Goal: Task Accomplishment & Management: Use online tool/utility

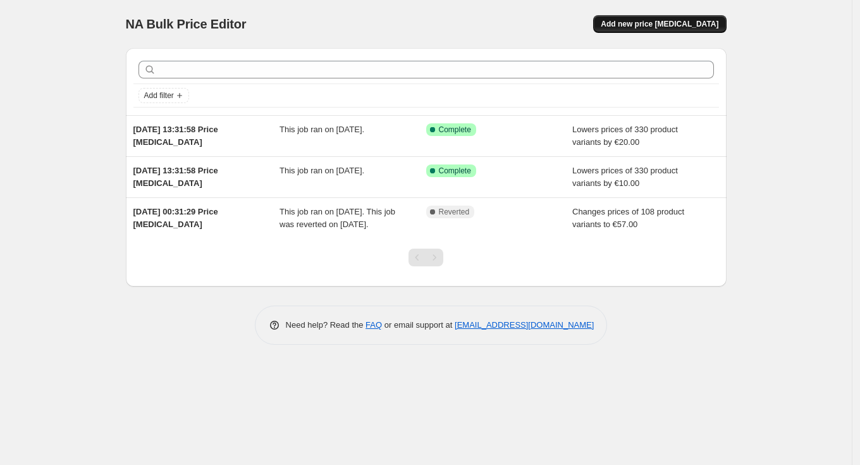
click at [658, 26] on span "Add new price change job" at bounding box center [660, 24] width 118 height 10
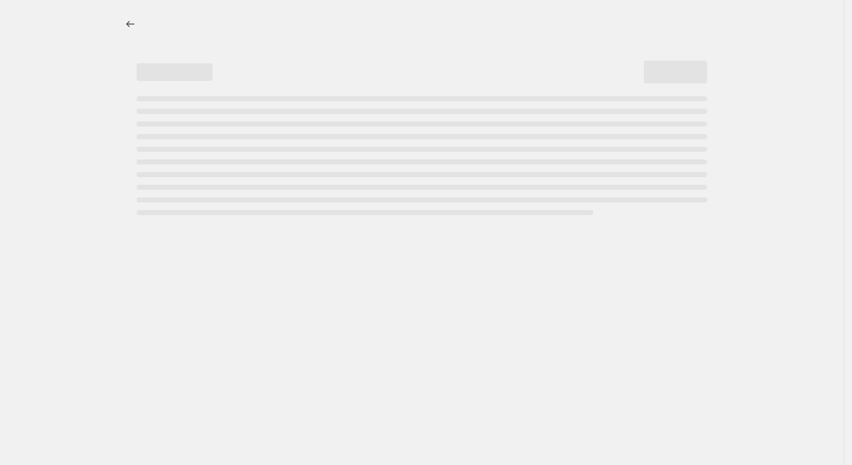
select select "percentage"
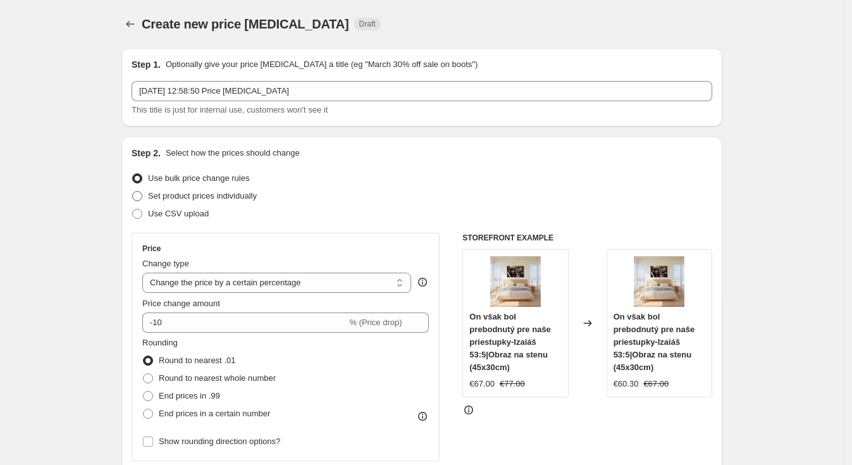
click at [196, 199] on span "Set product prices individually" at bounding box center [202, 195] width 109 height 9
click at [133, 192] on input "Set product prices individually" at bounding box center [132, 191] width 1 height 1
radio input "true"
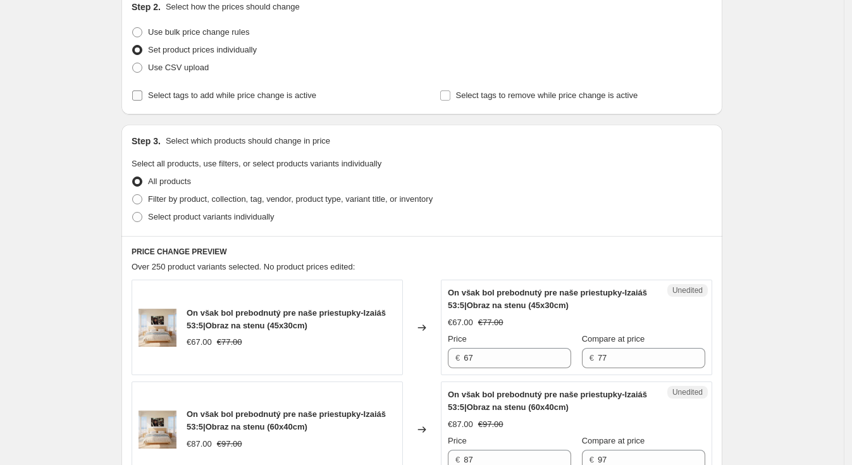
scroll to position [153, 0]
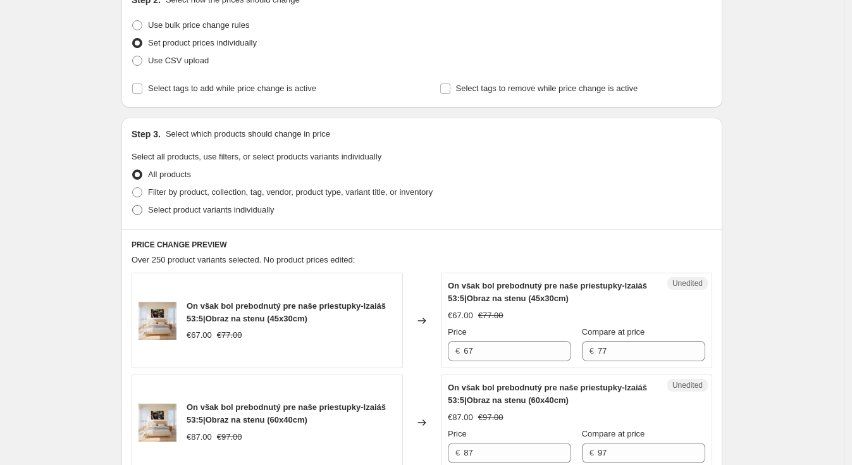
click at [208, 210] on span "Select product variants individually" at bounding box center [211, 209] width 126 height 9
click at [133, 206] on input "Select product variants individually" at bounding box center [132, 205] width 1 height 1
radio input "true"
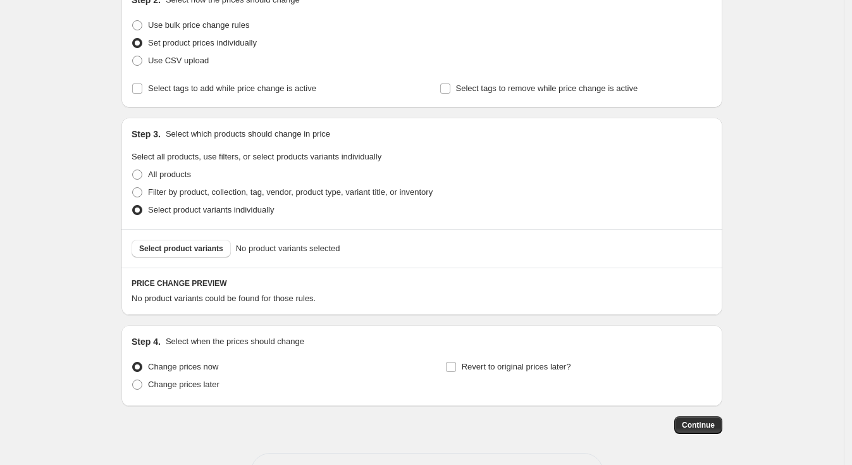
click at [340, 329] on div "Step 4. Select when the prices should change Change prices now Change prices la…" at bounding box center [421, 365] width 601 height 81
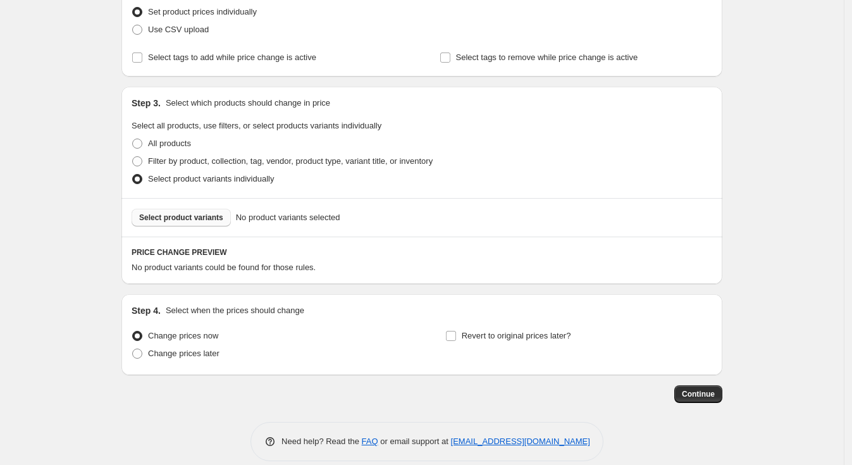
click at [211, 212] on span "Select product variants" at bounding box center [181, 217] width 84 height 10
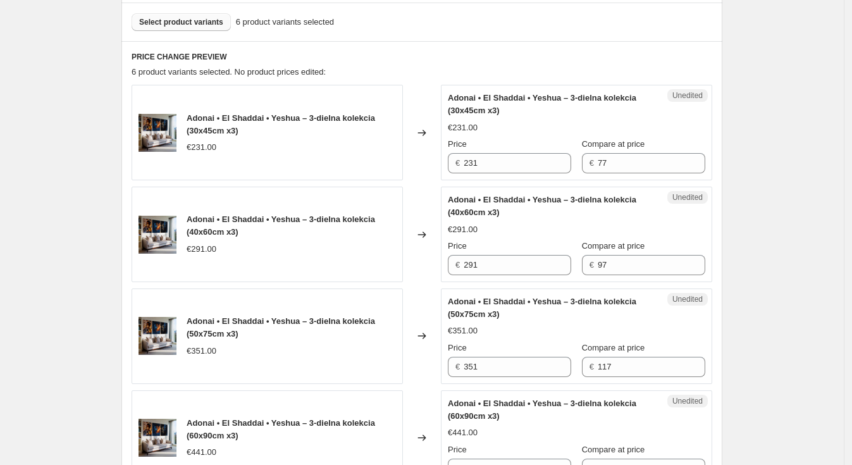
scroll to position [380, 0]
click at [629, 164] on input "77" at bounding box center [652, 162] width 108 height 20
type input "741"
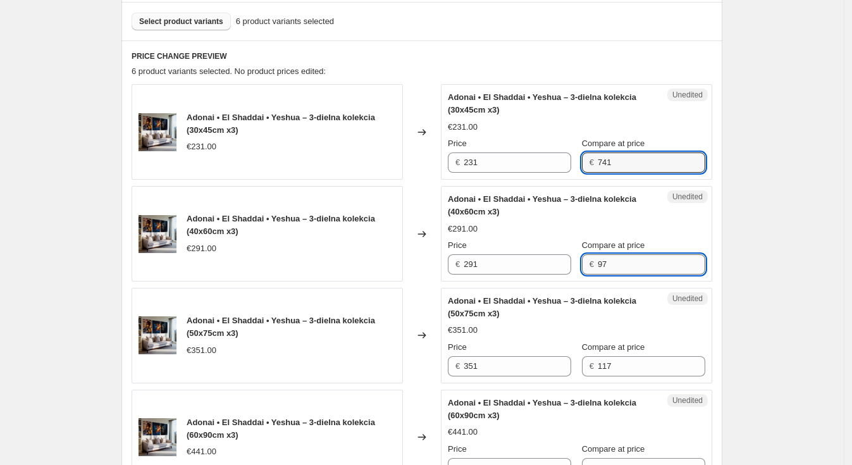
click at [651, 260] on input "97" at bounding box center [652, 264] width 108 height 20
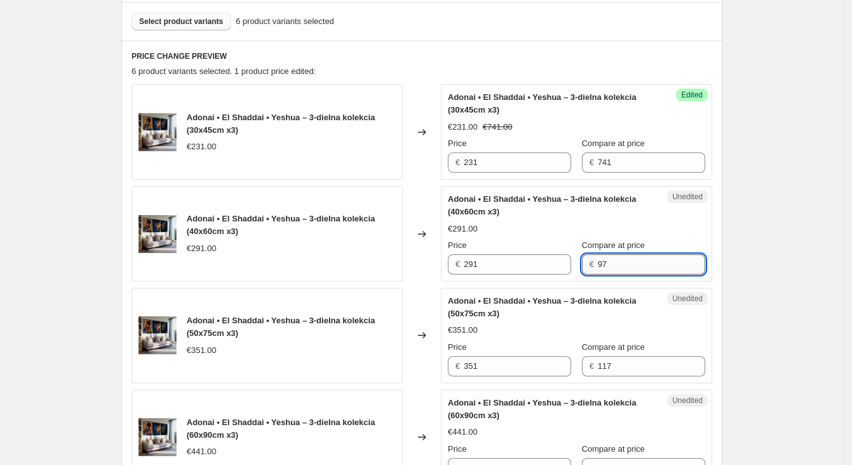
click at [650, 260] on input "97" at bounding box center [652, 264] width 108 height 20
type input "591"
click at [646, 360] on input "117" at bounding box center [652, 366] width 108 height 20
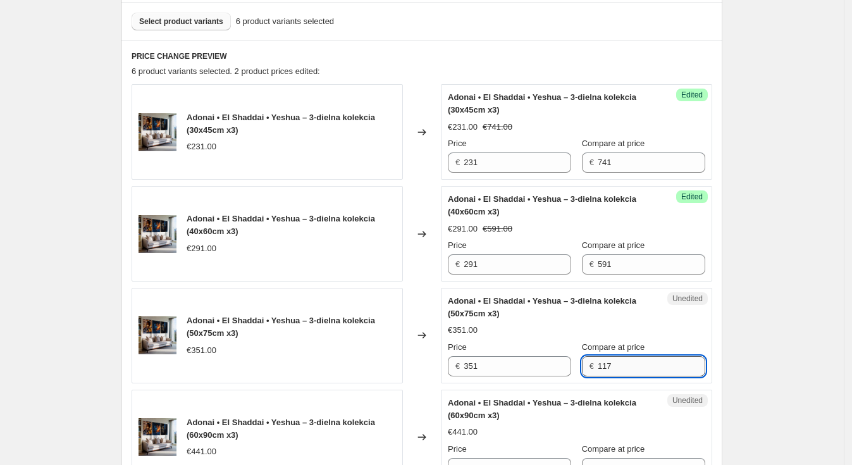
click at [646, 360] on input "117" at bounding box center [652, 366] width 108 height 20
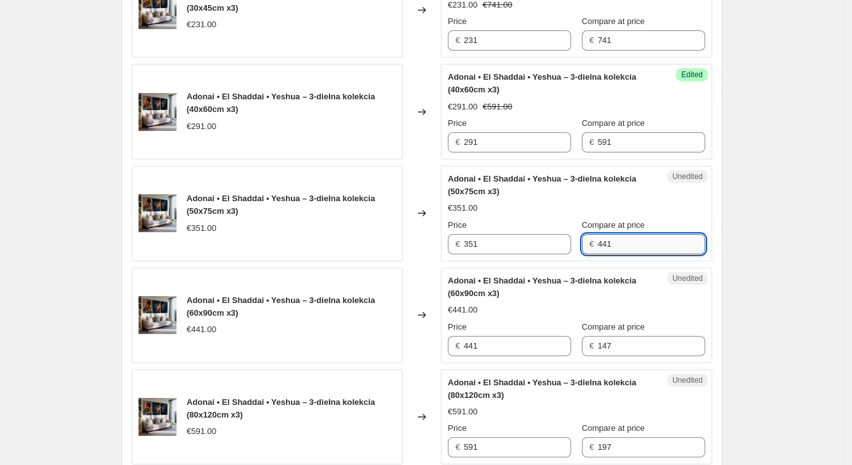
scroll to position [502, 0]
type input "441"
click at [630, 340] on input "147" at bounding box center [652, 346] width 108 height 20
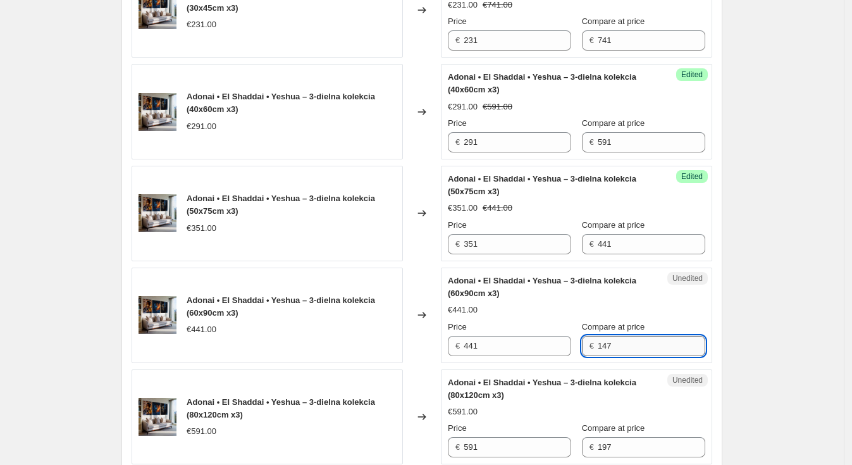
click at [630, 340] on input "147" at bounding box center [652, 346] width 108 height 20
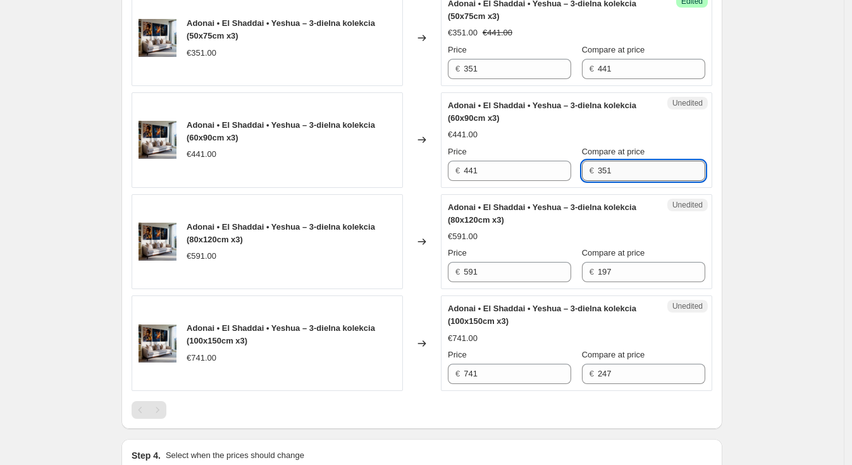
scroll to position [684, 0]
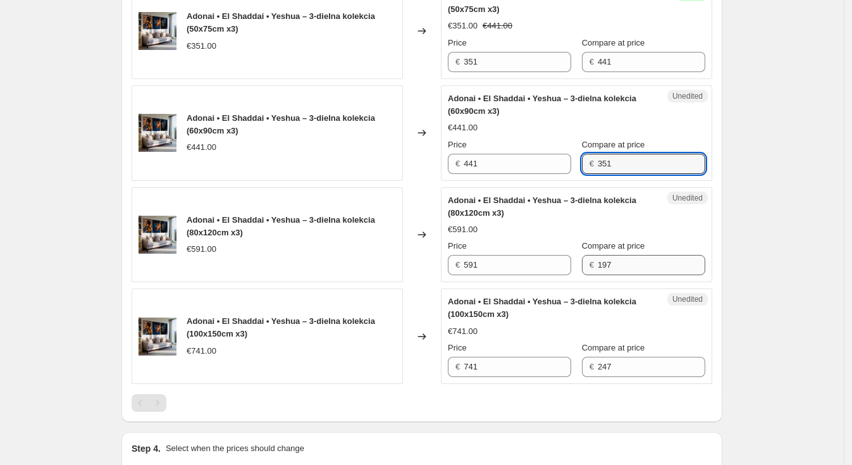
type input "351"
click at [625, 266] on div "Adonai • El Shaddai • Yeshua – 3-dielna kolekcia (80x120cm x3) €591.00 Price € …" at bounding box center [576, 235] width 257 height 82
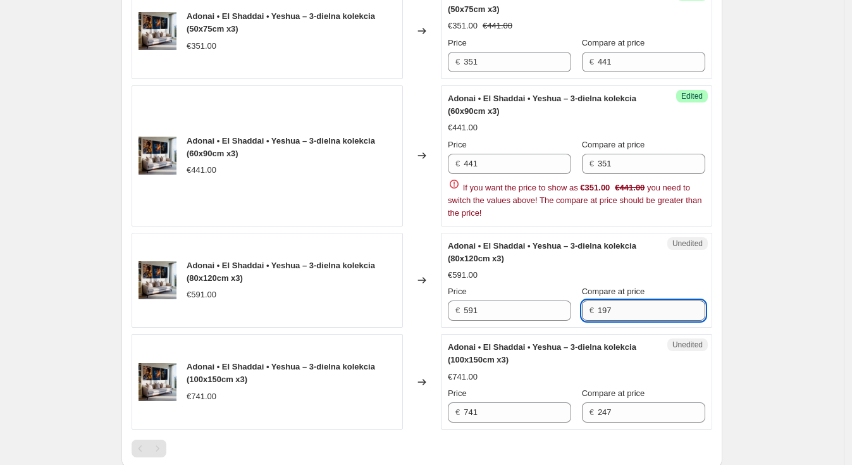
click at [625, 266] on div "Adonai • El Shaddai • Yeshua – 3-dielna kolekcia (80x120cm x3) €591.00 Price € …" at bounding box center [576, 281] width 257 height 82
click at [617, 309] on input "197" at bounding box center [652, 310] width 108 height 20
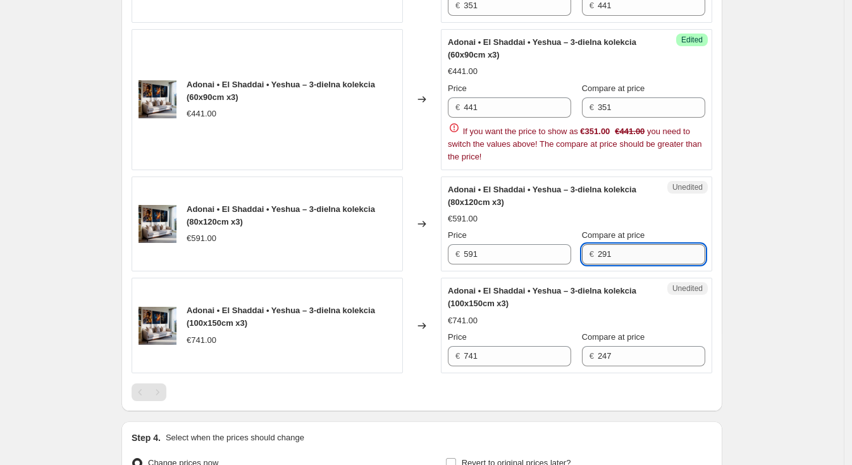
scroll to position [741, 0]
type input "291"
click at [615, 354] on div "Adonai • El Shaddai • Yeshua – 3-dielna kolekcia (100x150cm x3) €741.00 Price €…" at bounding box center [576, 325] width 257 height 82
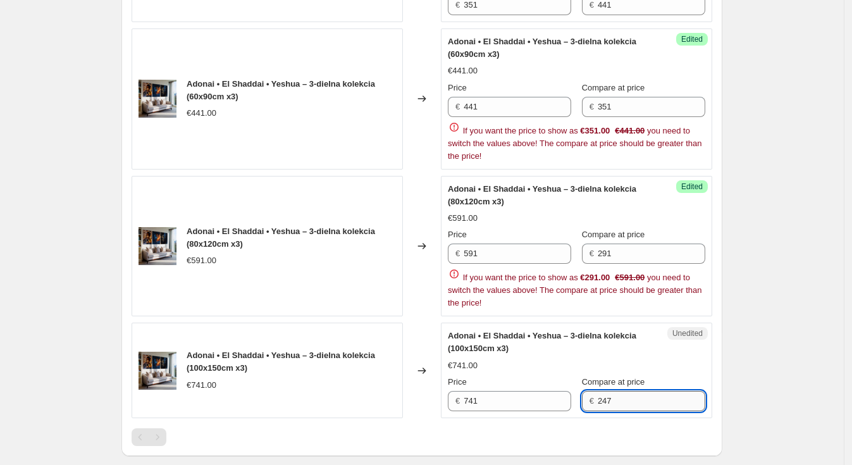
click at [615, 354] on div "Adonai • El Shaddai • Yeshua – 3-dielna kolekcia (100x150cm x3) €741.00 Price €…" at bounding box center [576, 370] width 257 height 82
click at [617, 408] on input "247" at bounding box center [652, 401] width 108 height 20
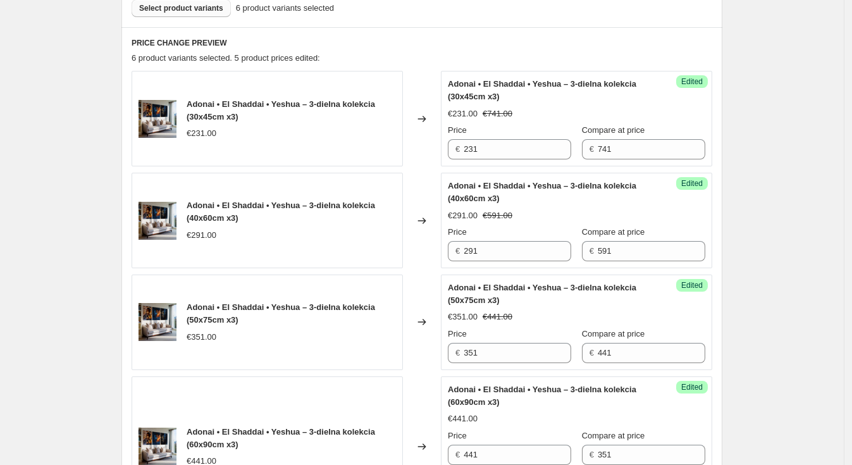
scroll to position [393, 0]
type input "231"
click at [489, 151] on input "231" at bounding box center [518, 150] width 108 height 20
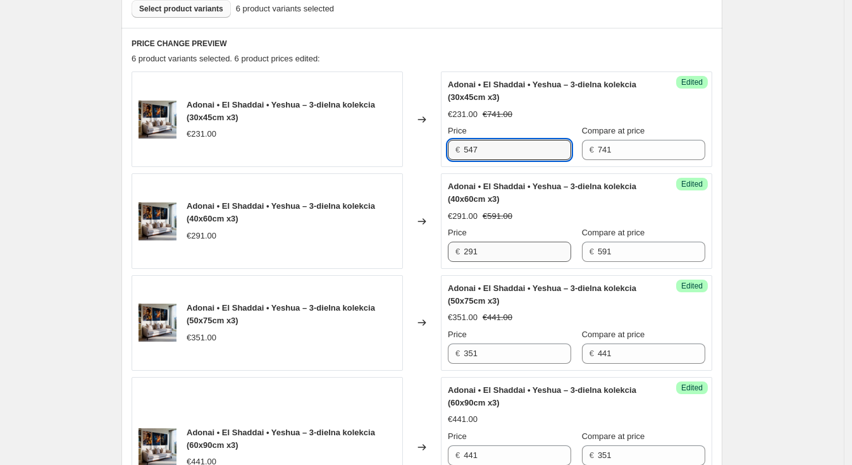
type input "547"
click at [501, 249] on input "291" at bounding box center [518, 252] width 108 height 20
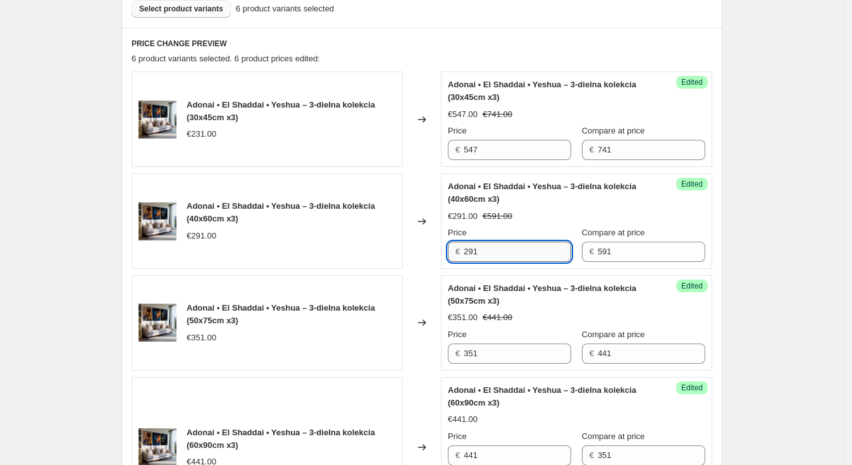
click at [501, 249] on input "291" at bounding box center [518, 252] width 108 height 20
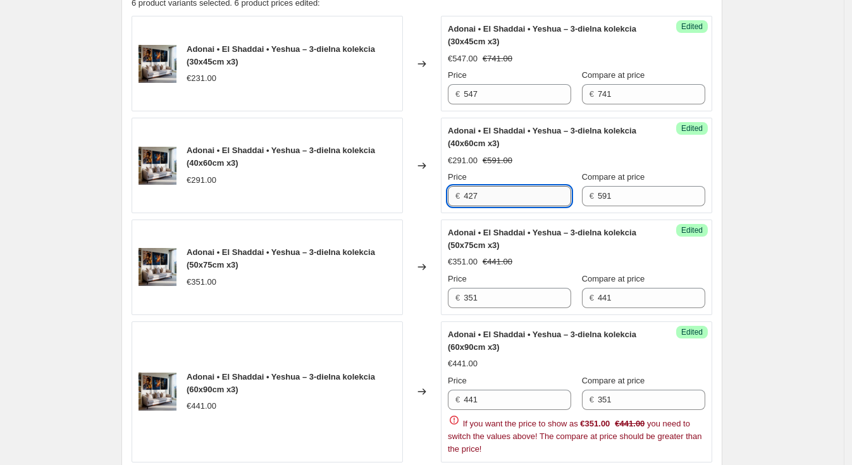
scroll to position [450, 0]
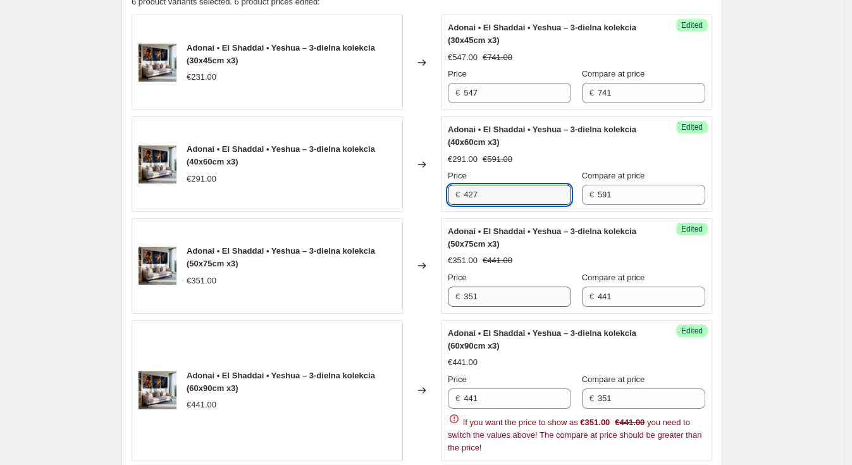
type input "427"
click at [505, 288] on input "351" at bounding box center [518, 296] width 108 height 20
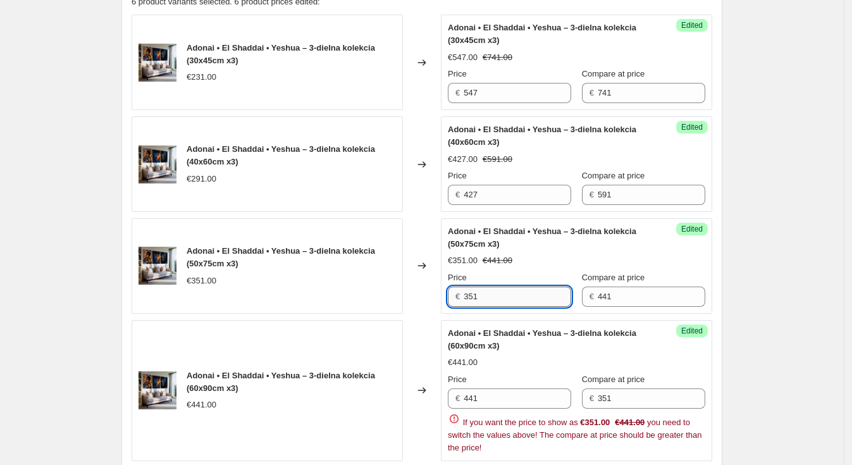
click at [505, 288] on input "351" at bounding box center [518, 296] width 108 height 20
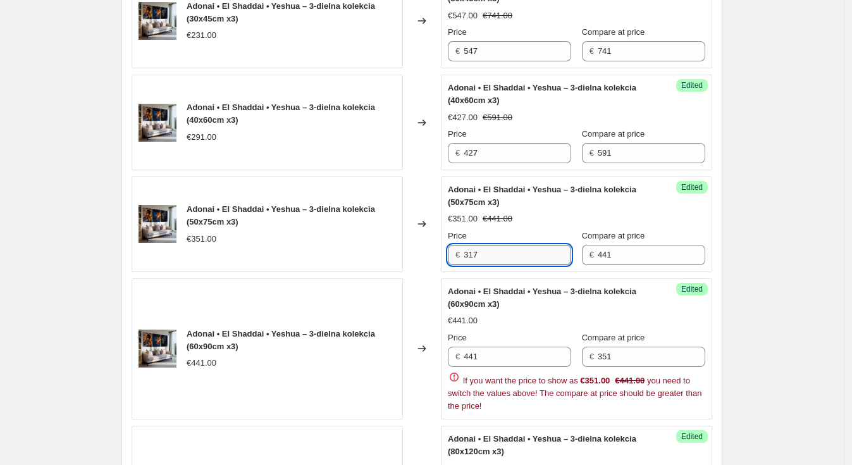
scroll to position [493, 0]
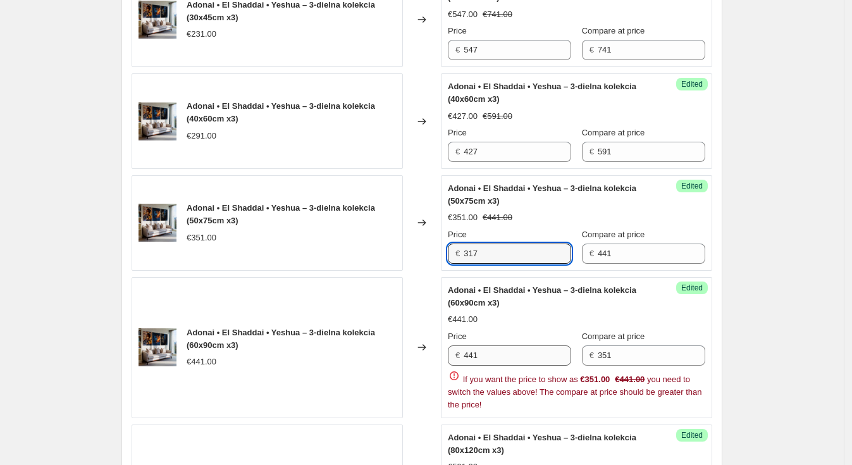
type input "317"
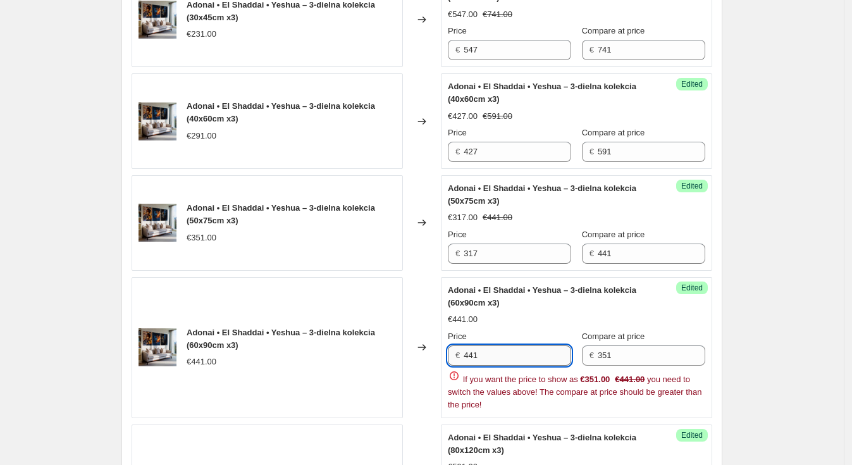
click at [509, 357] on input "441" at bounding box center [518, 355] width 108 height 20
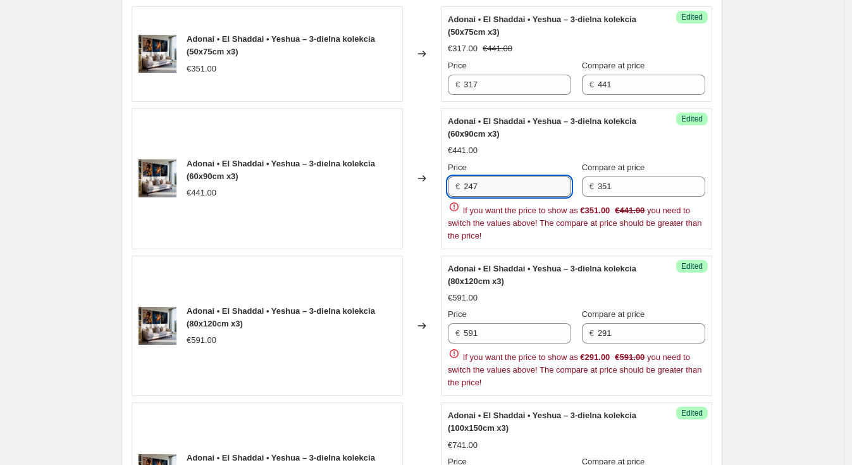
scroll to position [662, 0]
type input "247"
click at [496, 335] on div "Price € 591 Compare at price € 291 If you want the price to show as €291.00 €59…" at bounding box center [576, 347] width 257 height 81
click at [496, 352] on span "If you want the price to show as €291.00 €591.00 you need to switch the values …" at bounding box center [575, 369] width 254 height 35
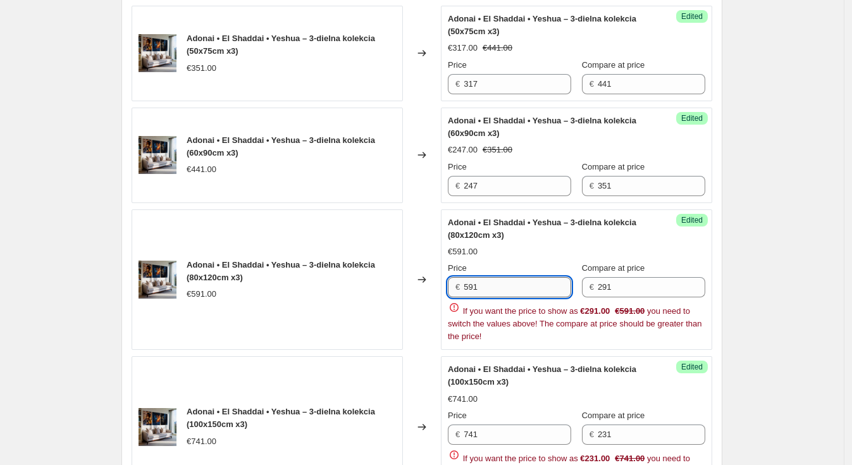
click at [507, 282] on input "591" at bounding box center [518, 287] width 108 height 20
type input "3"
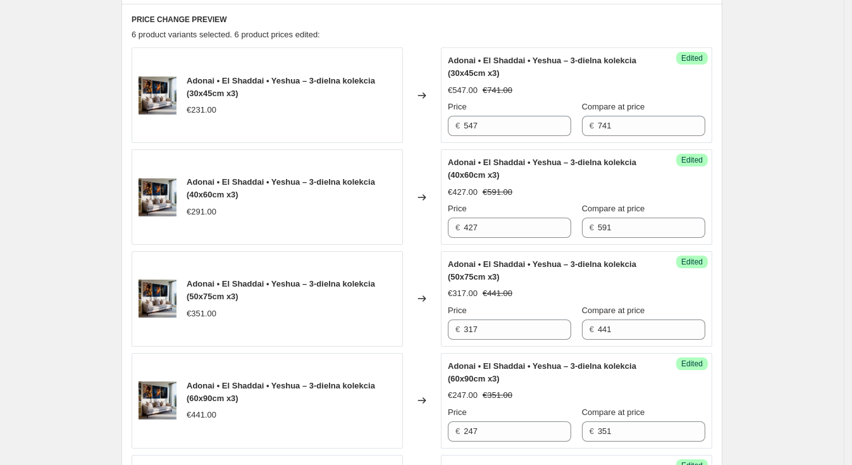
scroll to position [416, 0]
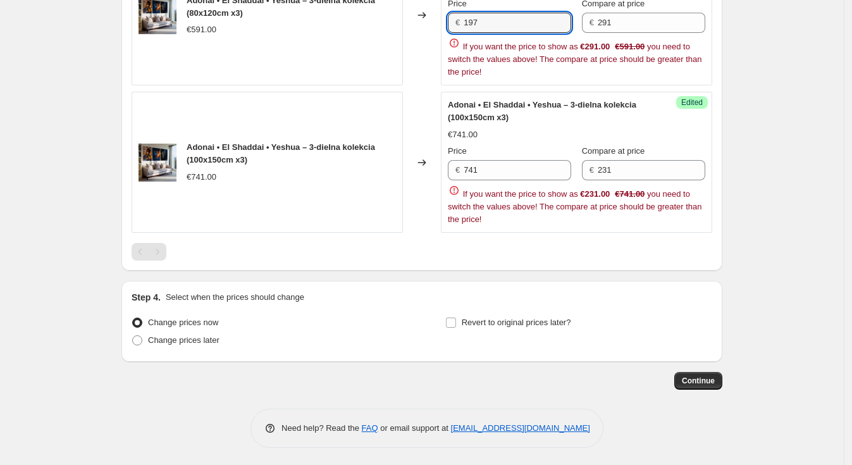
type input "197"
click at [645, 155] on label "Compare at price" at bounding box center [613, 151] width 63 height 13
click at [651, 160] on input "231" at bounding box center [652, 170] width 108 height 20
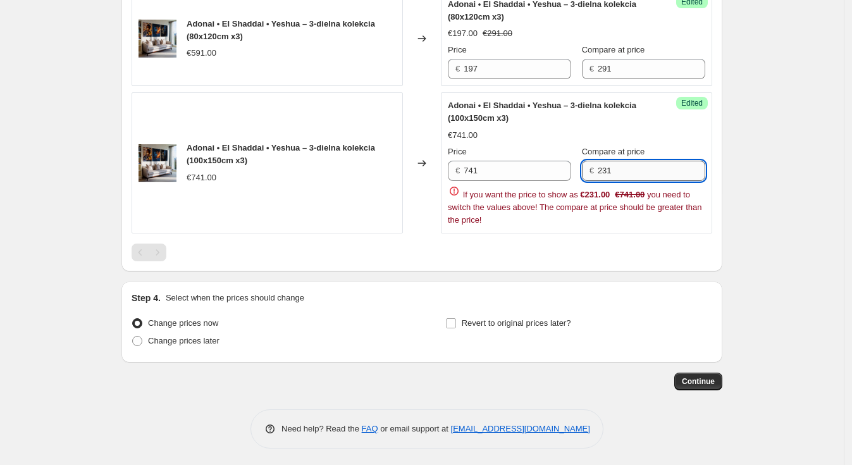
click at [648, 170] on input "231" at bounding box center [652, 171] width 108 height 20
type input "741"
click at [510, 171] on div "Adonai • El Shaddai • Yeshua – 3-dielna kolekcia (100x150cm x3) €741.00 Price €…" at bounding box center [576, 162] width 257 height 127
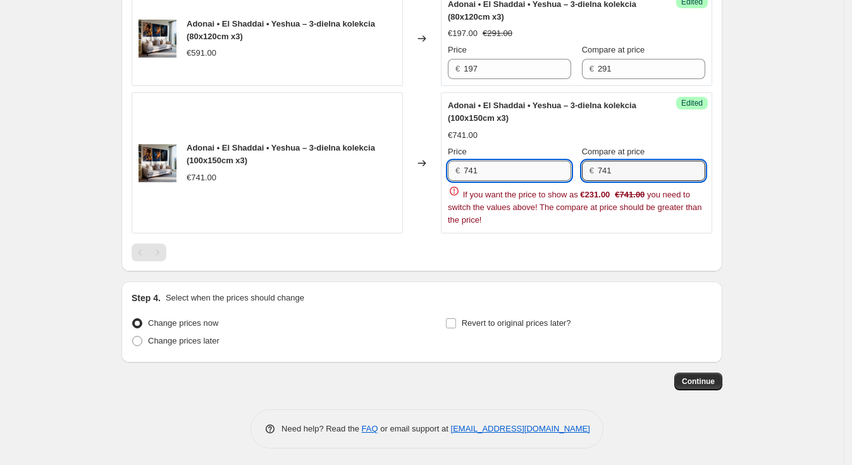
scroll to position [835, 0]
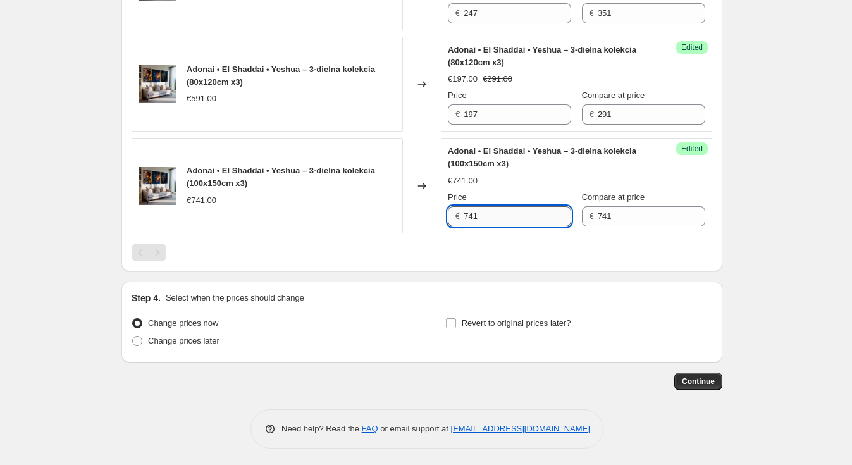
click at [510, 171] on div "Adonai • El Shaddai • Yeshua – 3-dielna kolekcia (100x150cm x3) €741.00 Price €…" at bounding box center [576, 186] width 257 height 82
click at [505, 214] on input "741" at bounding box center [518, 216] width 108 height 20
type input "547"
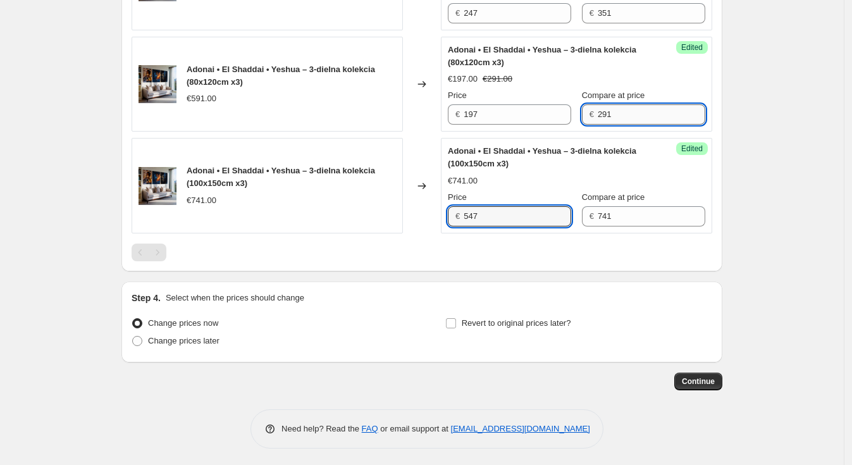
click at [634, 116] on input "291" at bounding box center [652, 114] width 108 height 20
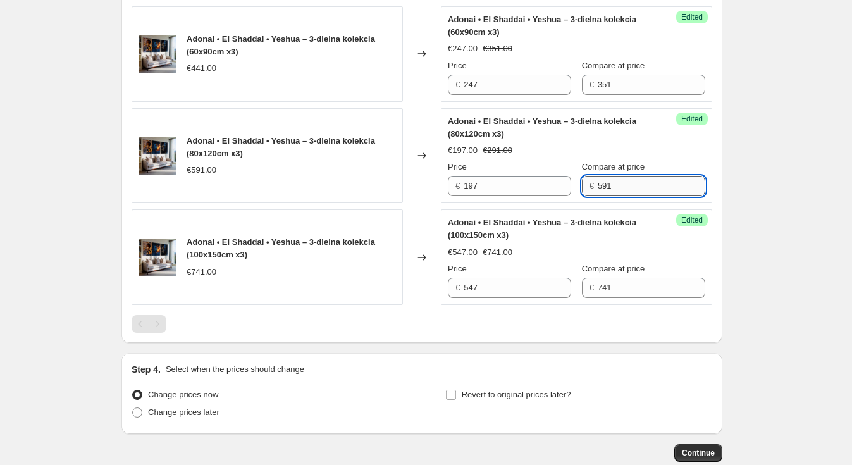
scroll to position [737, 0]
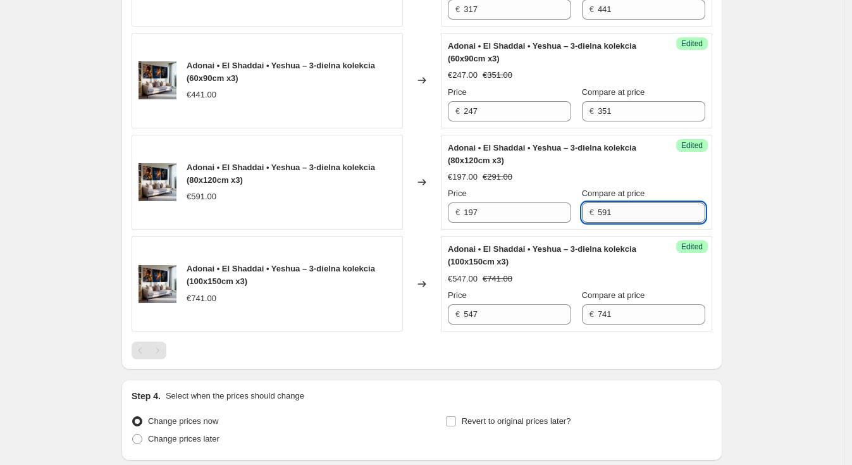
type input "591"
click at [634, 116] on input "351" at bounding box center [652, 111] width 108 height 20
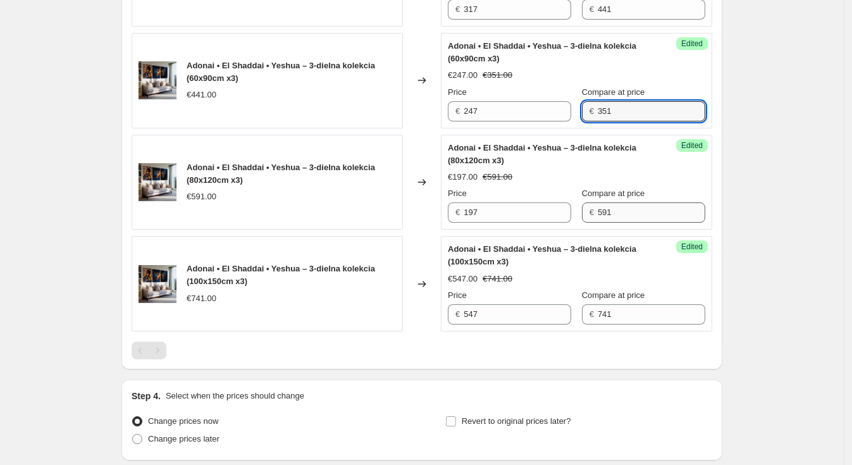
click at [634, 116] on input "351" at bounding box center [652, 111] width 108 height 20
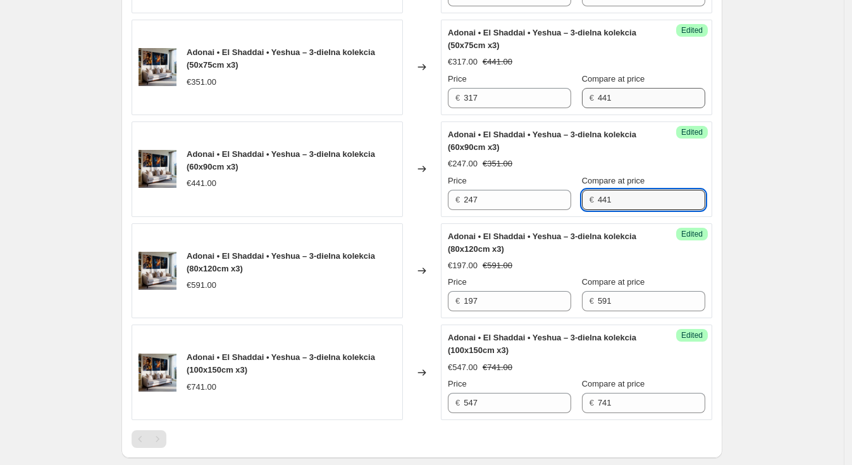
type input "441"
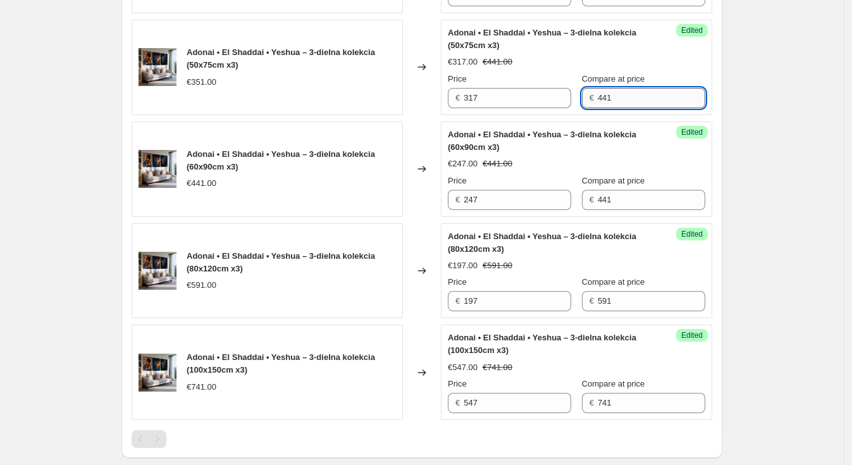
click at [632, 102] on input "441" at bounding box center [652, 98] width 108 height 20
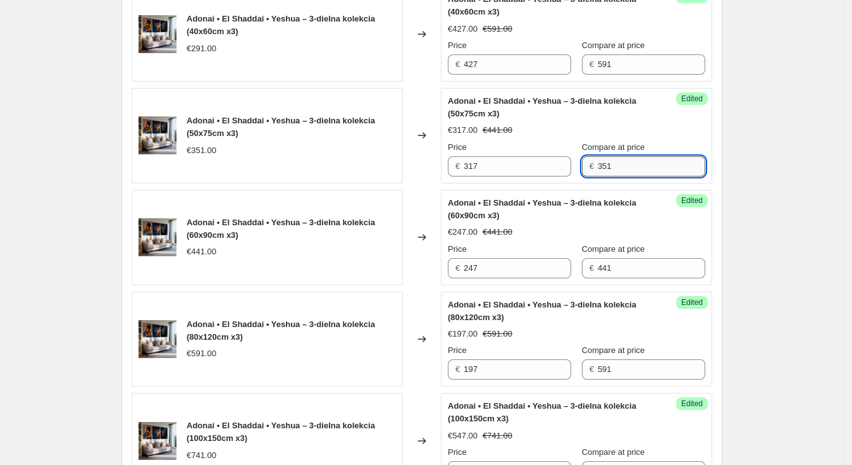
scroll to position [577, 0]
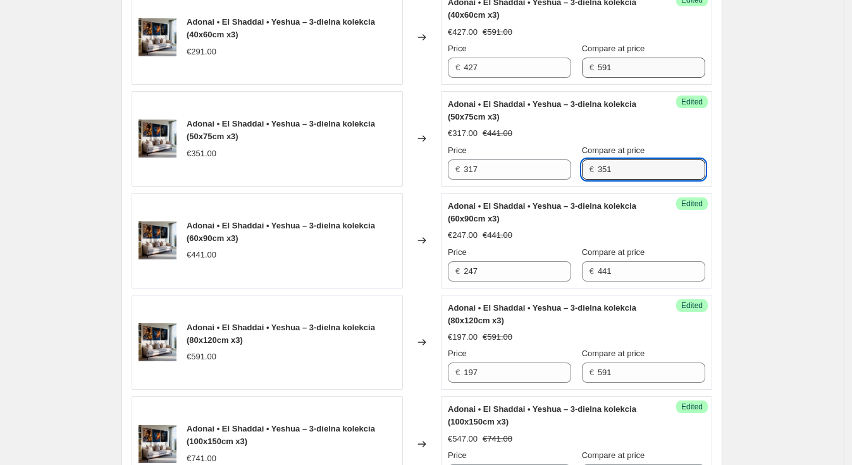
type input "351"
click at [614, 63] on input "591" at bounding box center [652, 68] width 108 height 20
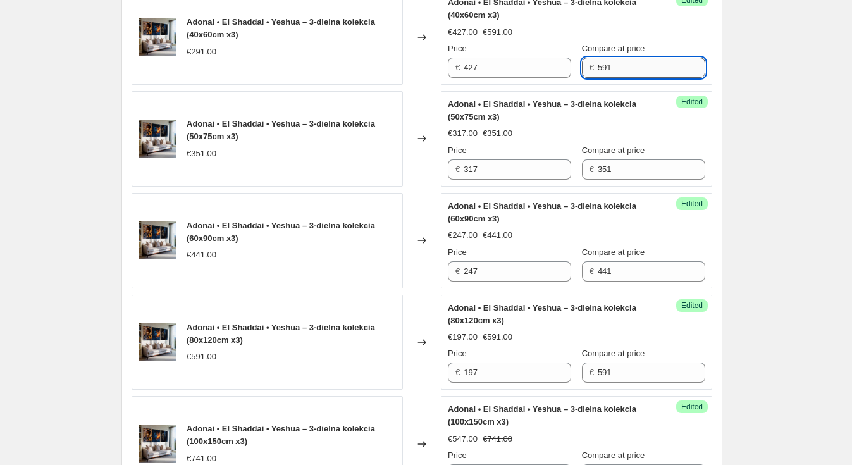
click at [614, 63] on input "591" at bounding box center [652, 68] width 108 height 20
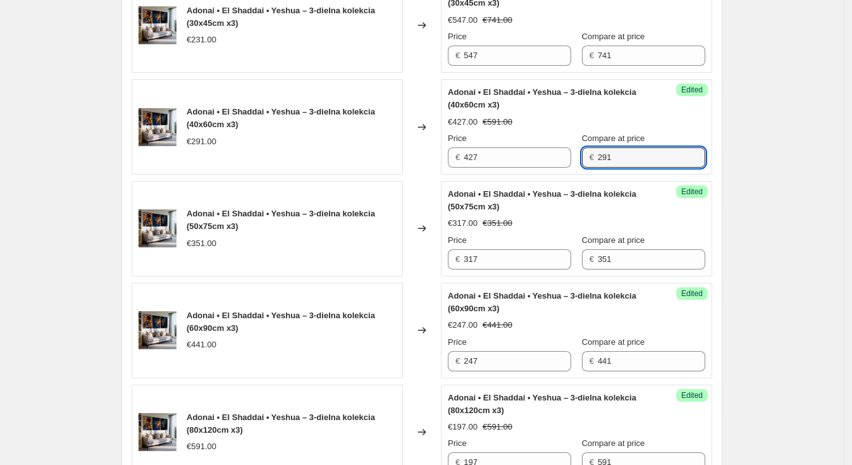
scroll to position [486, 0]
type input "291"
click at [627, 58] on input "741" at bounding box center [652, 56] width 108 height 20
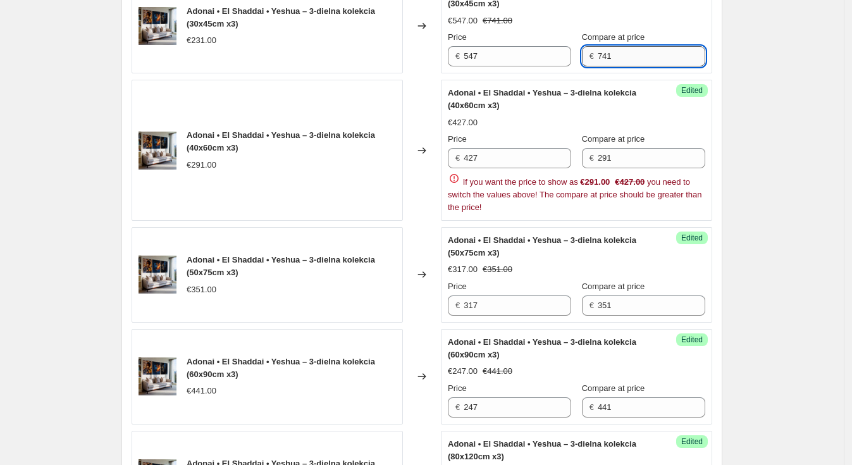
click at [627, 58] on input "741" at bounding box center [652, 56] width 108 height 20
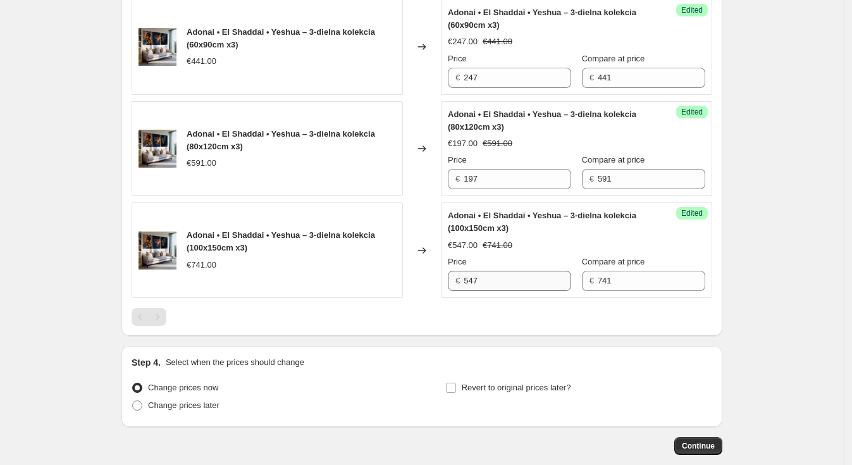
type input "231"
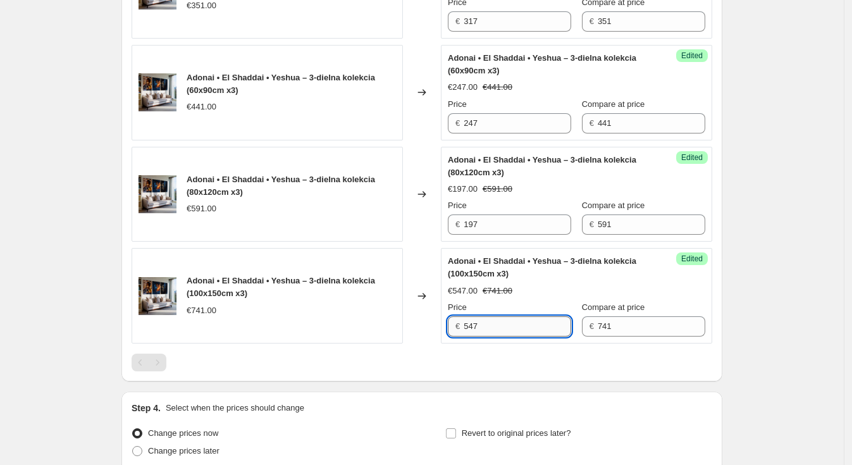
click at [525, 273] on div "Adonai • El Shaddai • Yeshua – 3-dielna kolekcia (100x150cm x3) €547.00 €741.00…" at bounding box center [576, 296] width 257 height 82
click at [525, 273] on div "Adonai • El Shaddai • Yeshua – 3-dielna kolekcia (100x150cm x3)" at bounding box center [551, 267] width 207 height 25
click at [519, 319] on input "547" at bounding box center [518, 326] width 108 height 20
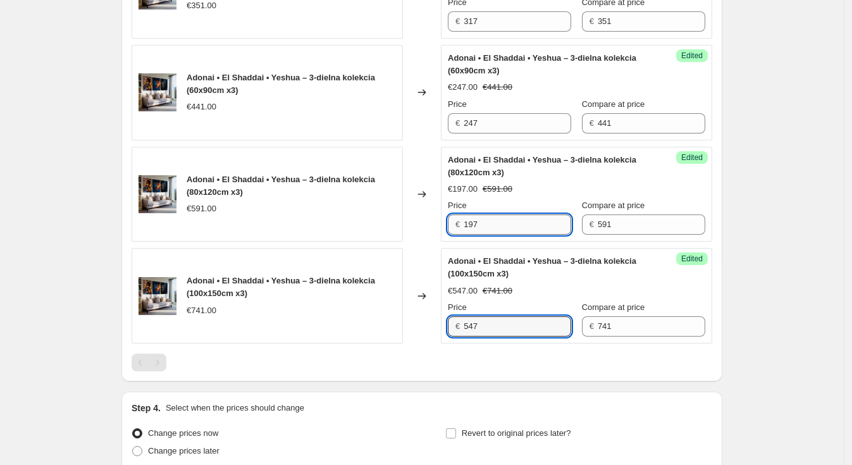
click at [503, 224] on input "197" at bounding box center [518, 224] width 108 height 20
click at [475, 327] on input "547" at bounding box center [518, 326] width 108 height 20
click at [478, 328] on input "547" at bounding box center [518, 326] width 108 height 20
type input "557"
click at [510, 218] on input "197" at bounding box center [518, 224] width 108 height 20
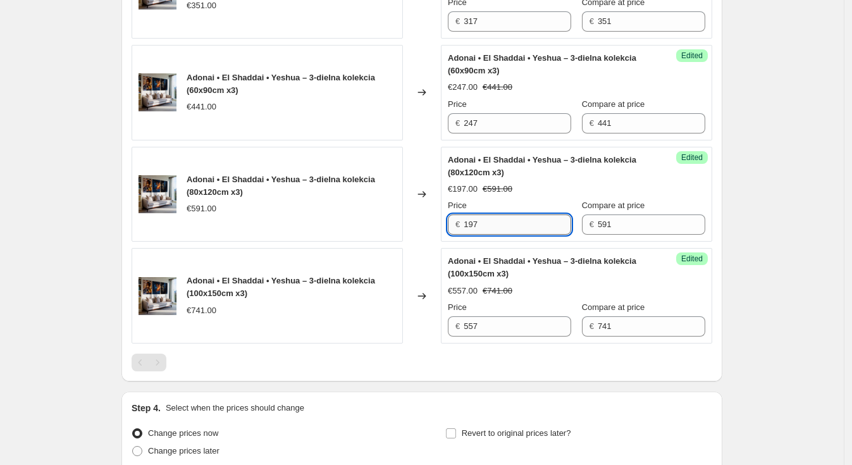
click at [510, 218] on input "197" at bounding box center [518, 224] width 108 height 20
type input "437"
click at [518, 125] on input "247" at bounding box center [518, 123] width 108 height 20
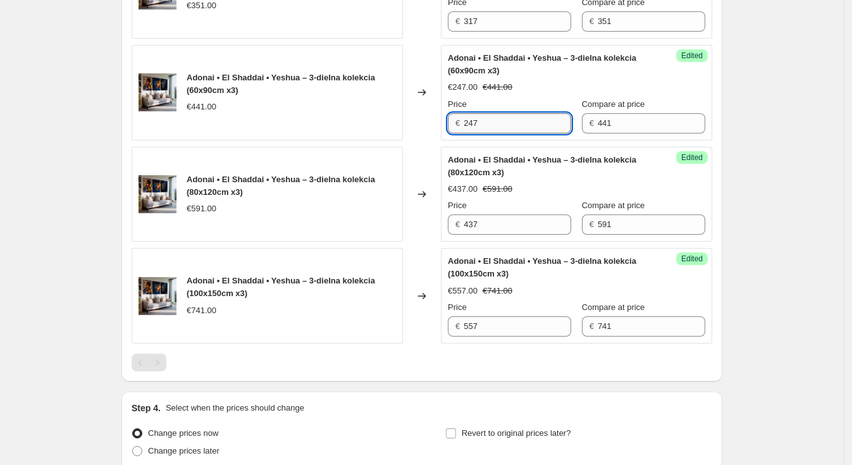
click at [518, 125] on input "247" at bounding box center [518, 123] width 108 height 20
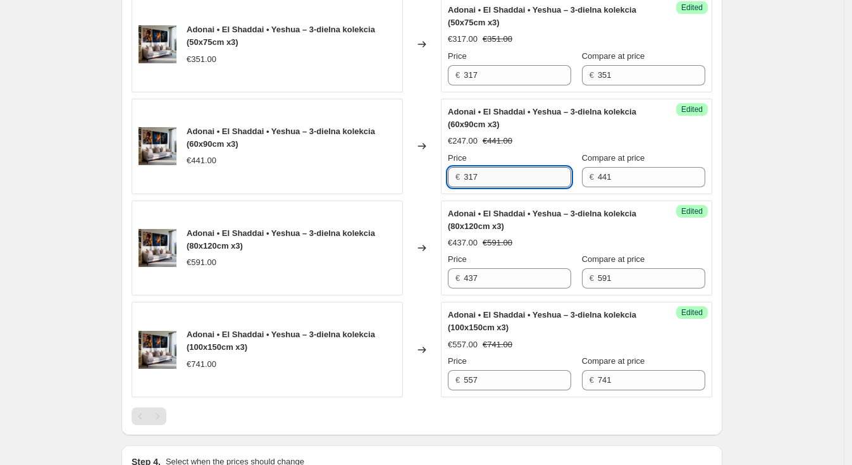
scroll to position [727, 0]
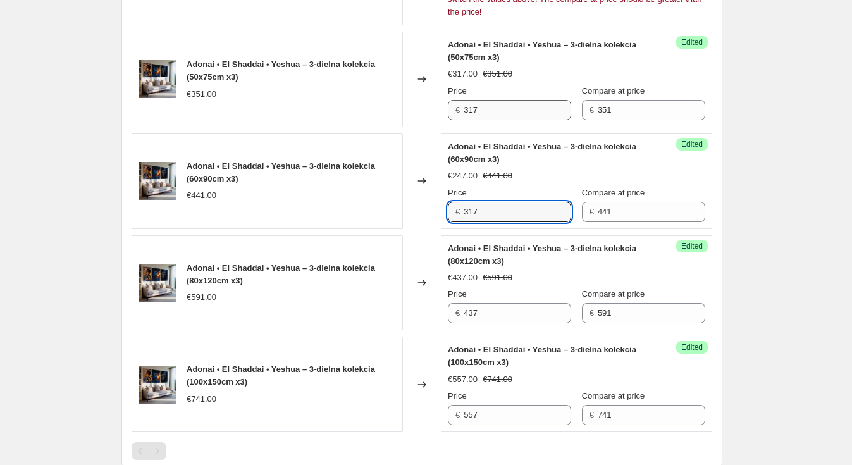
type input "317"
click at [509, 111] on input "317" at bounding box center [518, 110] width 108 height 20
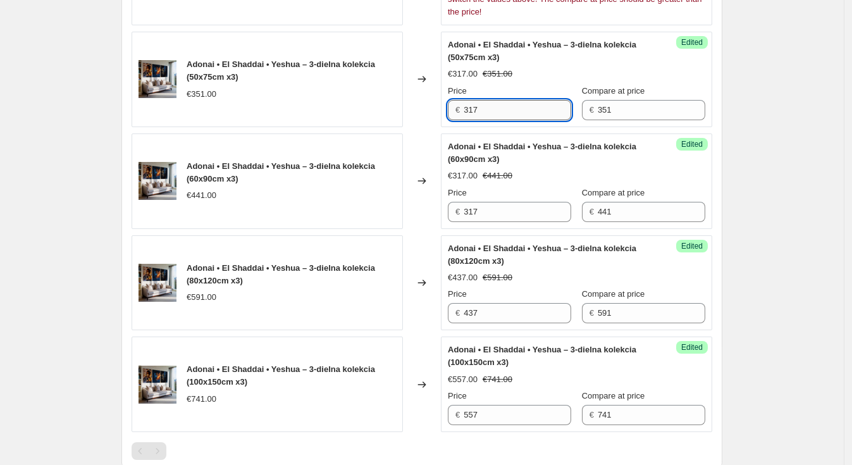
click at [509, 111] on input "317" at bounding box center [518, 110] width 108 height 20
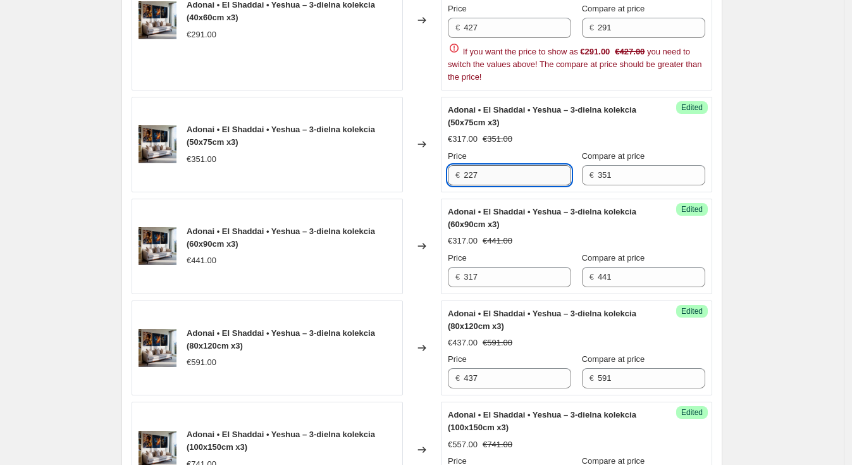
scroll to position [661, 0]
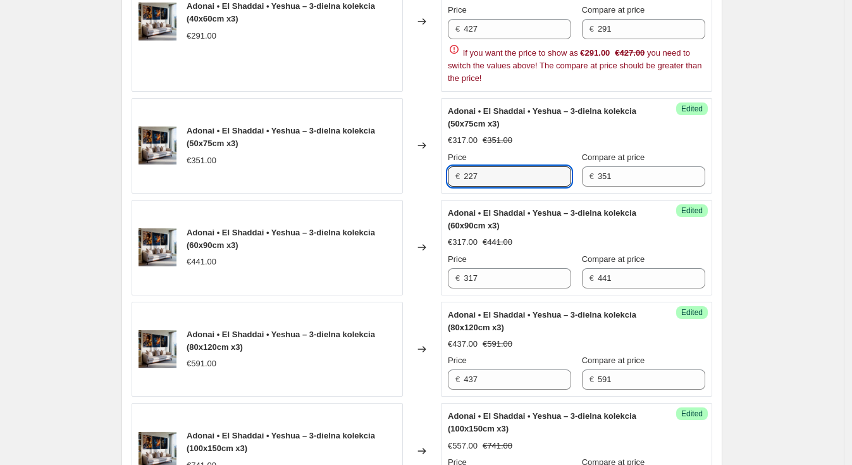
type input "227"
click at [501, 16] on div "Price € 427" at bounding box center [509, 21] width 123 height 35
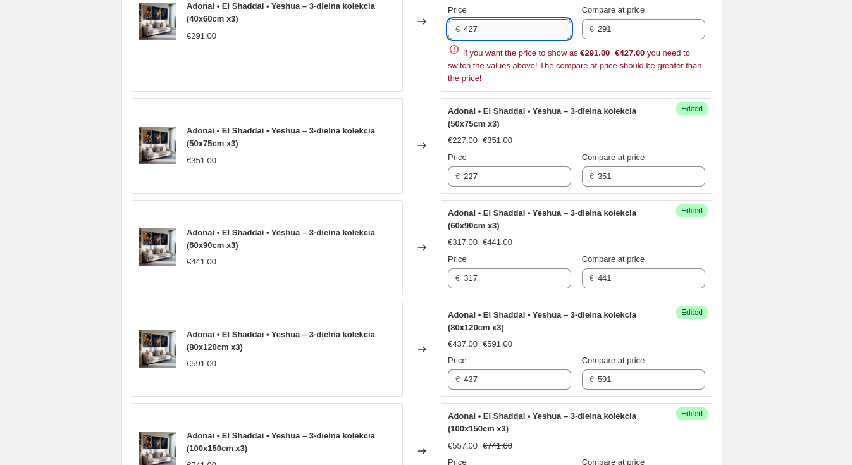
click at [501, 19] on input "427" at bounding box center [518, 29] width 108 height 20
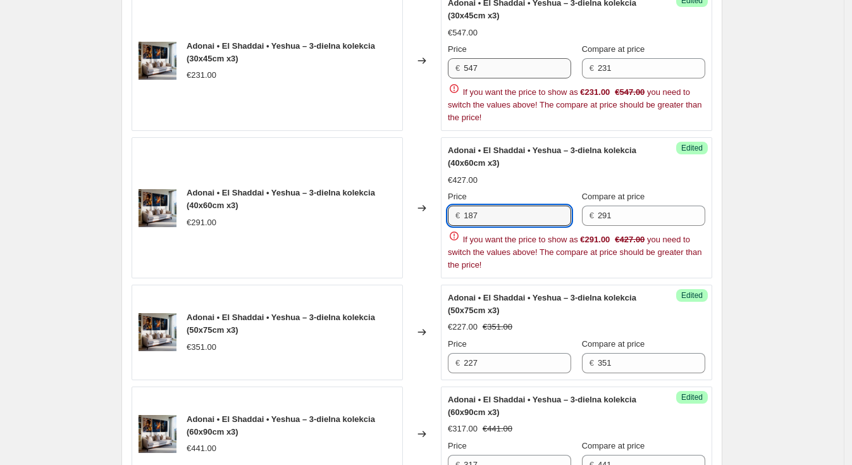
scroll to position [473, 0]
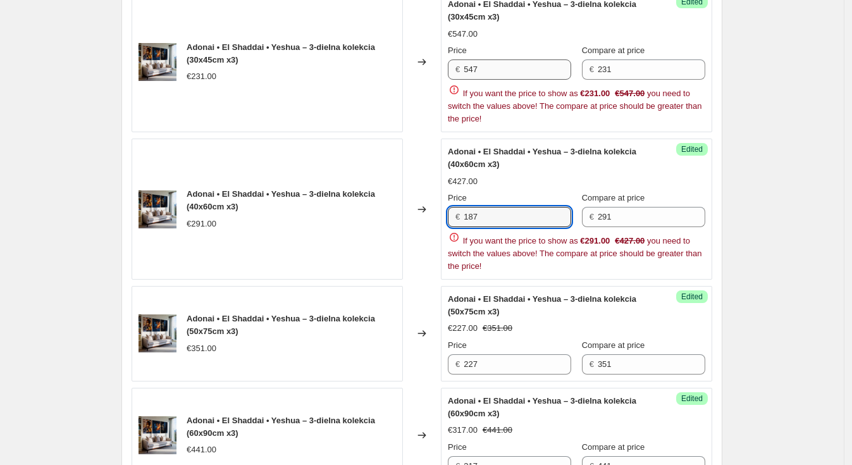
type input "187"
click at [492, 64] on input "547" at bounding box center [518, 69] width 108 height 20
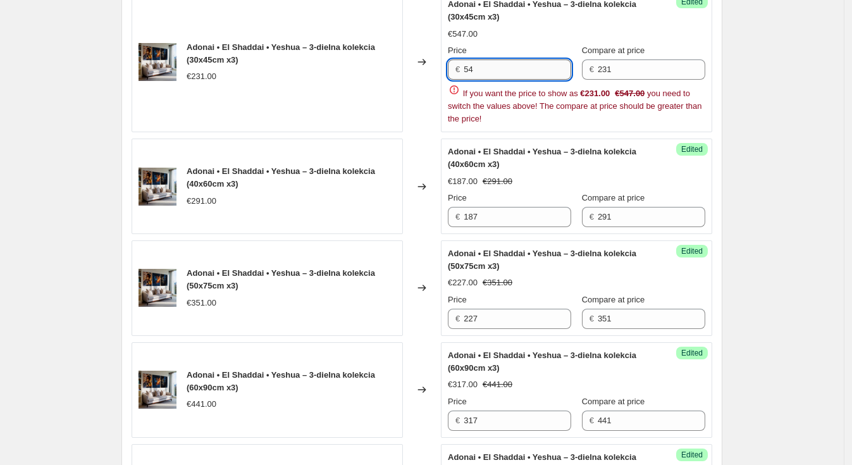
type input "5"
type input "147"
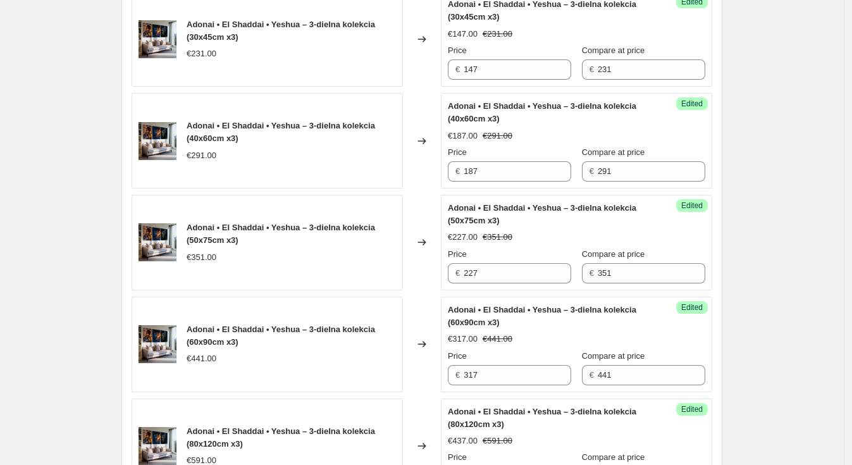
click at [527, 44] on div "Price" at bounding box center [509, 50] width 123 height 13
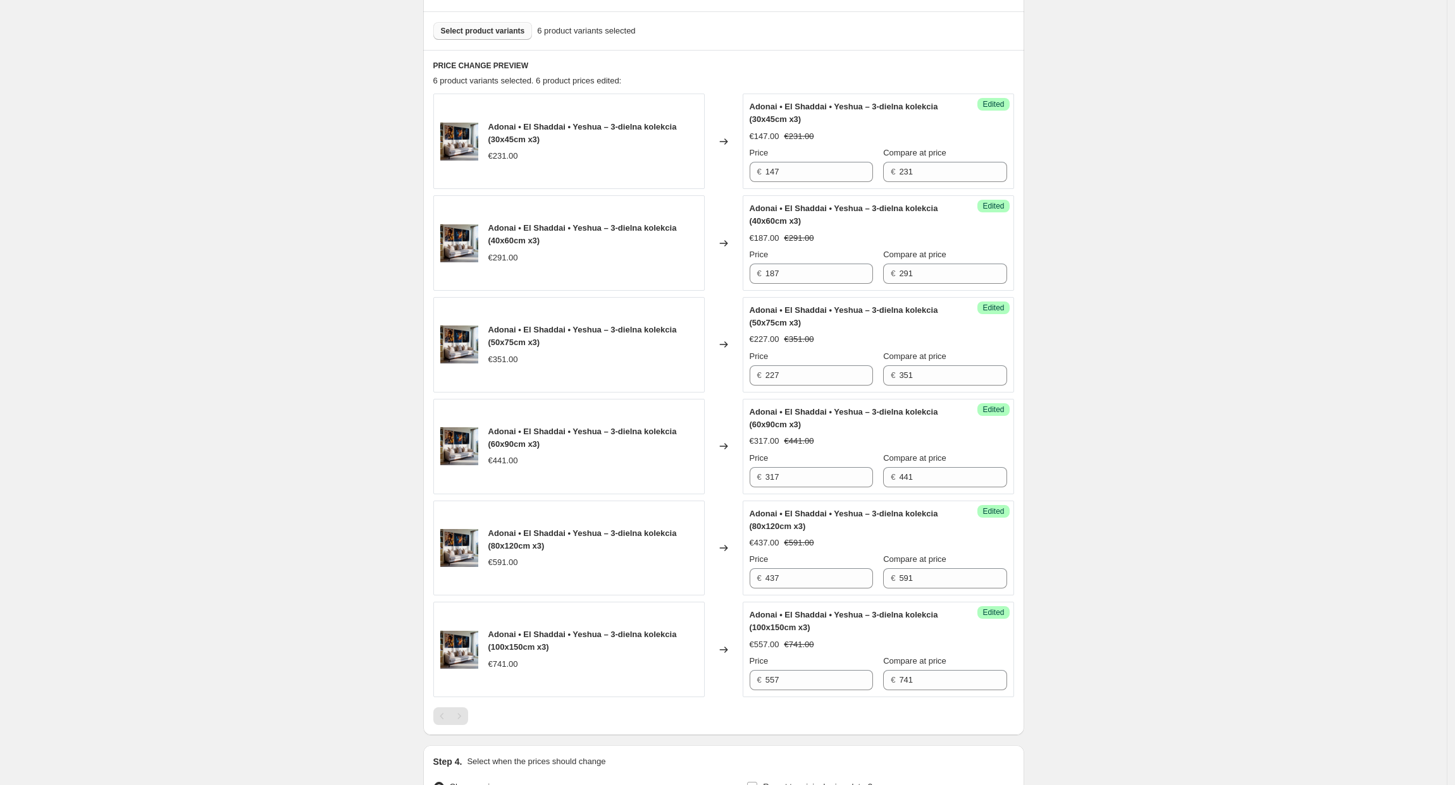
scroll to position [373, 0]
click at [777, 464] on input "437" at bounding box center [819, 577] width 108 height 20
click at [780, 464] on input "437" at bounding box center [819, 577] width 108 height 20
type input "427"
click at [859, 464] on div "Create new price change job. This page is ready Create new price change job Dra…" at bounding box center [723, 278] width 1446 height 1302
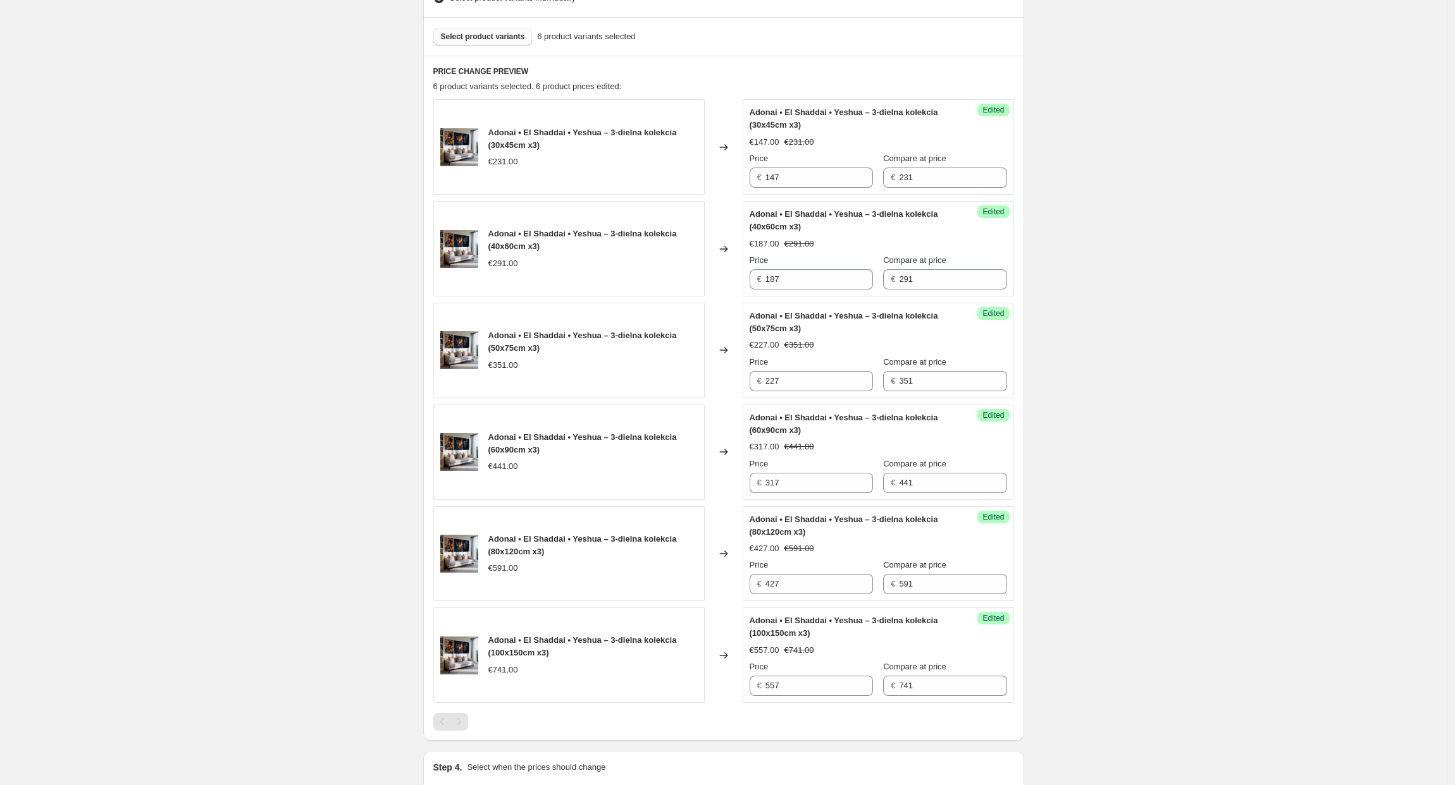
scroll to position [519, 0]
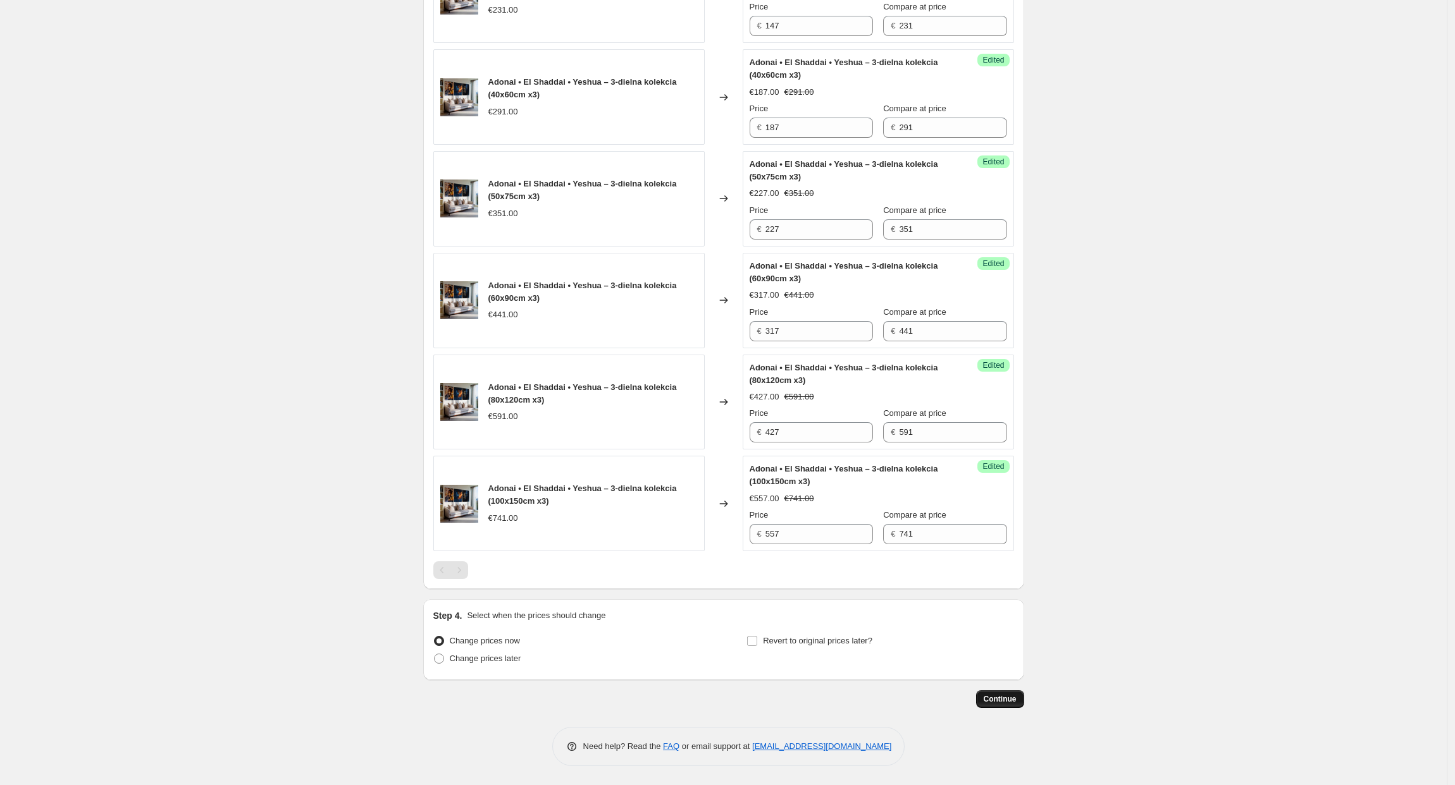
click at [859, 464] on span "Continue" at bounding box center [999, 699] width 33 height 10
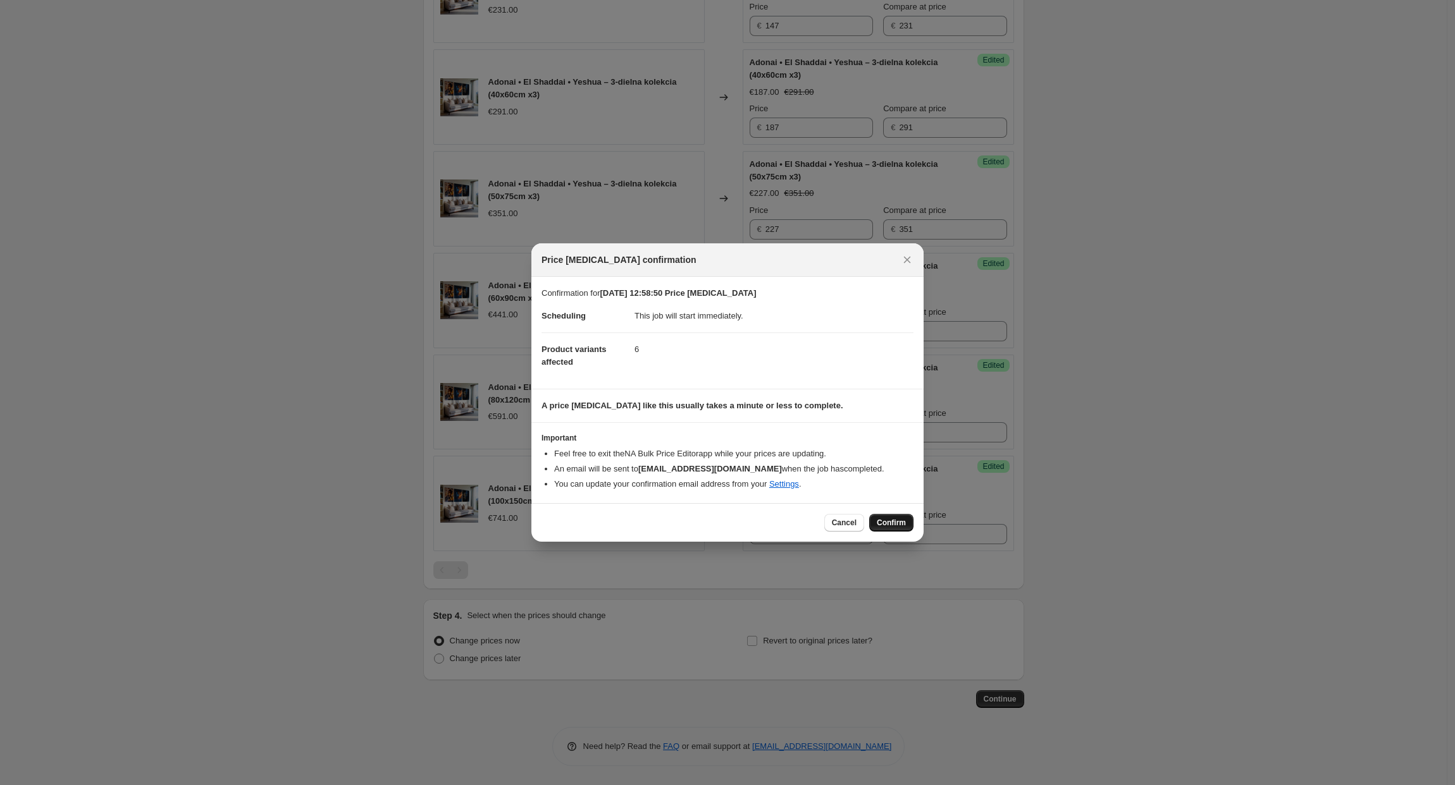
click at [859, 464] on span "Confirm" at bounding box center [891, 523] width 29 height 10
